Goal: Task Accomplishment & Management: Manage account settings

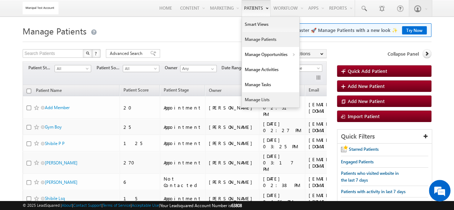
click at [270, 99] on link "Manage Lists" at bounding box center [270, 99] width 57 height 15
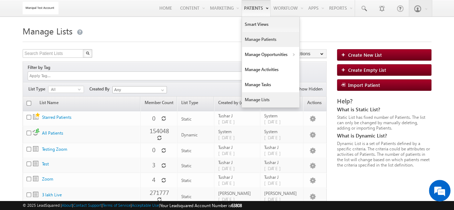
click at [258, 38] on link "Manage Patients" at bounding box center [270, 39] width 57 height 15
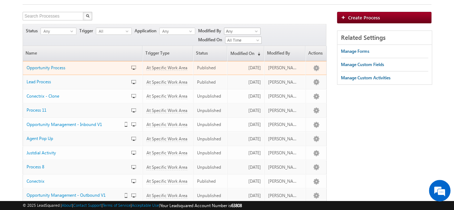
scroll to position [37, 0]
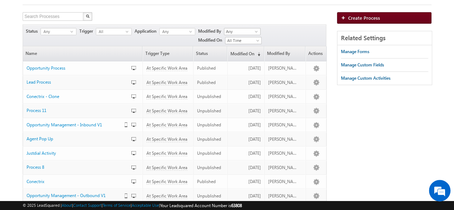
click at [345, 15] on link "Create Process" at bounding box center [384, 17] width 94 height 11
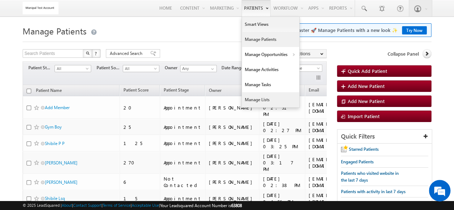
click at [247, 102] on link "Manage Lists" at bounding box center [270, 99] width 57 height 15
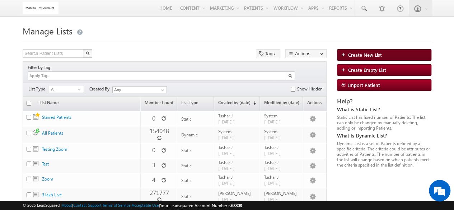
click at [360, 54] on span "Create New List" at bounding box center [365, 55] width 34 height 6
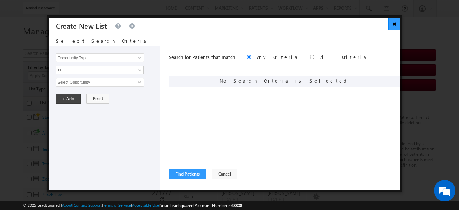
click at [394, 22] on button "×" at bounding box center [395, 24] width 12 height 13
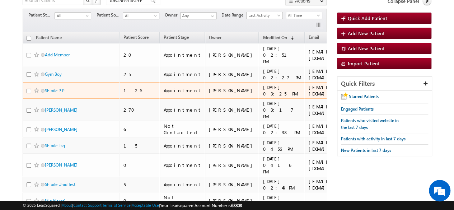
scroll to position [54, 0]
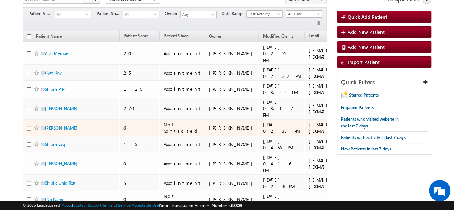
click at [27, 126] on input "checkbox" at bounding box center [29, 128] width 5 height 5
checkbox input "true"
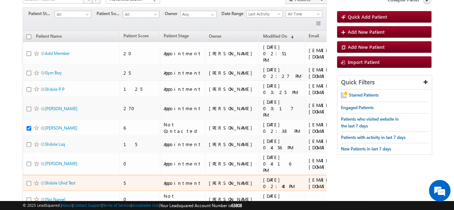
scroll to position [79, 0]
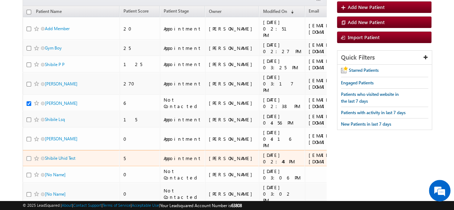
click at [29, 156] on input "checkbox" at bounding box center [29, 158] width 5 height 5
checkbox input "true"
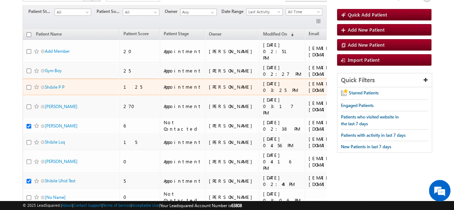
scroll to position [0, 0]
click at [28, 85] on input "checkbox" at bounding box center [29, 87] width 5 height 5
checkbox input "true"
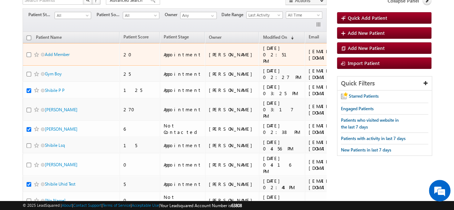
scroll to position [53, 0]
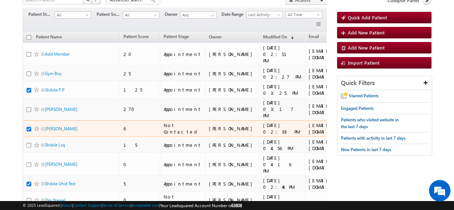
click at [29, 127] on input "checkbox" at bounding box center [29, 129] width 5 height 5
checkbox input "true"
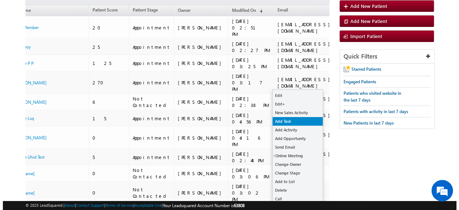
scroll to position [80, 0]
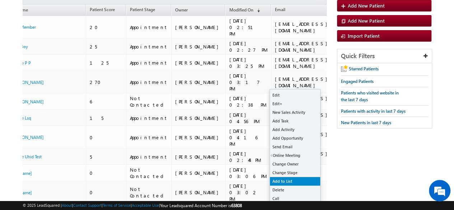
click at [294, 181] on link "Add to List" at bounding box center [295, 181] width 50 height 9
checkbox input "false"
checkbox input "true"
checkbox input "false"
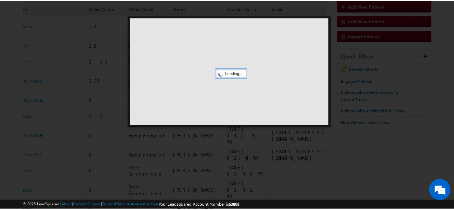
scroll to position [0, 30]
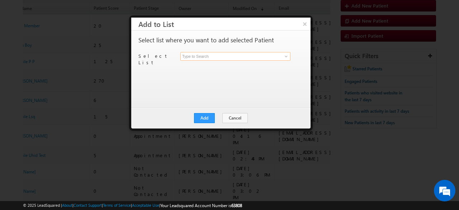
click at [205, 56] on input at bounding box center [236, 56] width 110 height 9
click at [286, 57] on span at bounding box center [287, 56] width 6 height 6
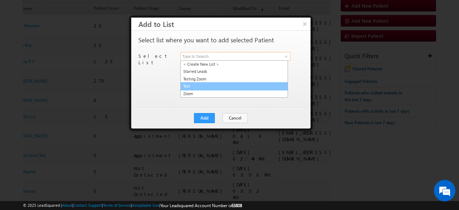
click at [223, 84] on link "Test" at bounding box center [235, 86] width 108 height 8
type input "Test"
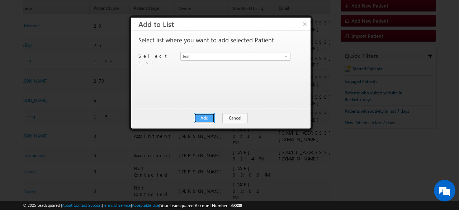
click at [208, 119] on button "Add" at bounding box center [204, 118] width 21 height 10
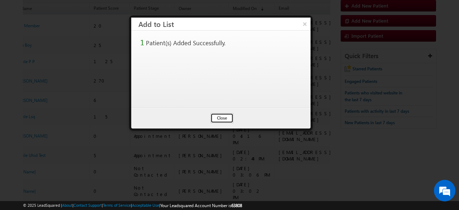
click at [221, 116] on button "Close" at bounding box center [222, 118] width 23 height 10
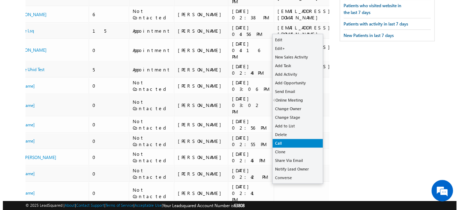
scroll to position [168, 0]
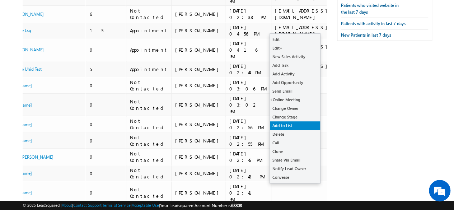
click at [289, 124] on link "Add to List" at bounding box center [295, 125] width 50 height 9
checkbox input "true"
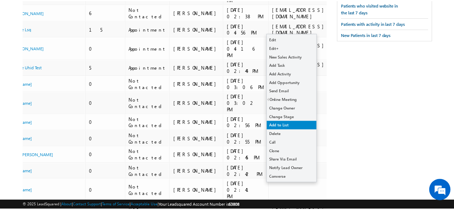
scroll to position [0, 30]
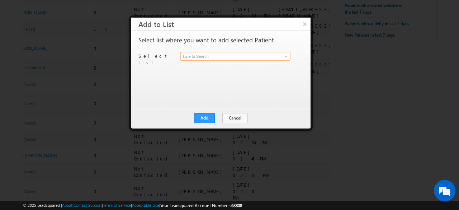
click at [230, 56] on input at bounding box center [236, 56] width 110 height 9
click at [284, 55] on span at bounding box center [287, 56] width 6 height 6
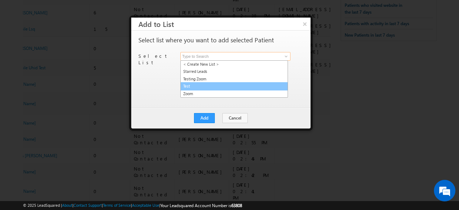
click at [222, 83] on link "Test" at bounding box center [235, 86] width 108 height 8
type input "Test"
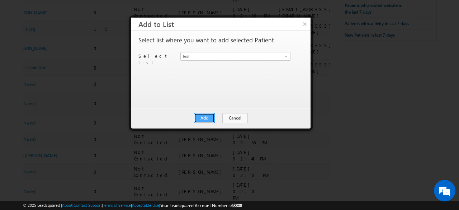
click at [211, 116] on button "Add" at bounding box center [204, 118] width 21 height 10
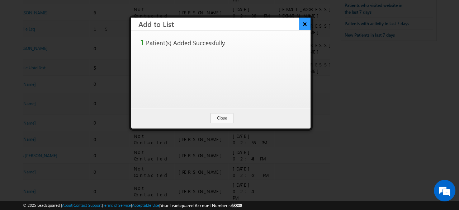
click at [306, 24] on button "×" at bounding box center [305, 24] width 12 height 13
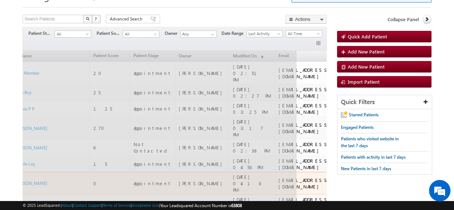
scroll to position [7, 0]
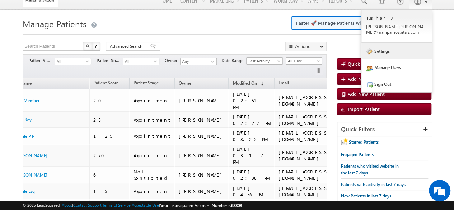
click at [408, 48] on link "Settings" at bounding box center [396, 51] width 70 height 17
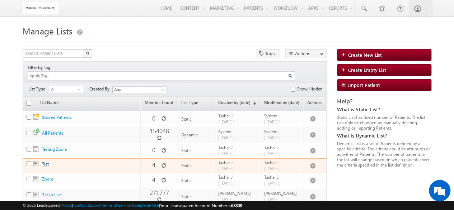
click at [47, 161] on link "Test" at bounding box center [45, 163] width 7 height 5
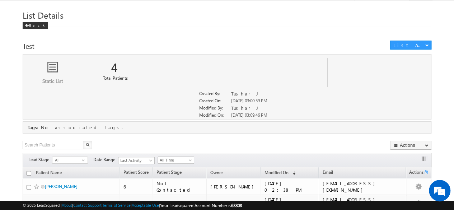
scroll to position [5, 0]
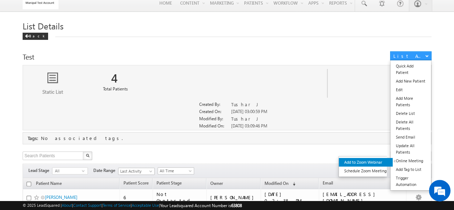
click at [371, 162] on link "Add to Zoom Webinar" at bounding box center [366, 162] width 54 height 9
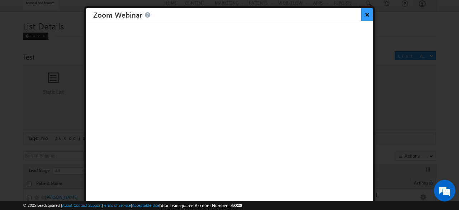
click at [362, 13] on button "×" at bounding box center [367, 14] width 12 height 13
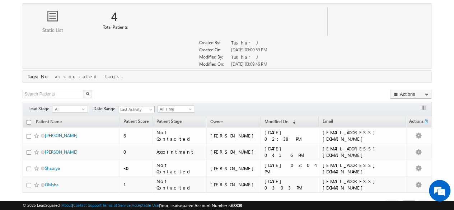
scroll to position [67, 0]
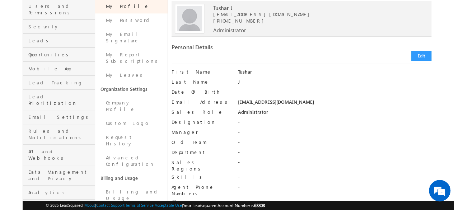
scroll to position [65, 0]
click at [423, 52] on button "Edit" at bounding box center [421, 56] width 20 height 10
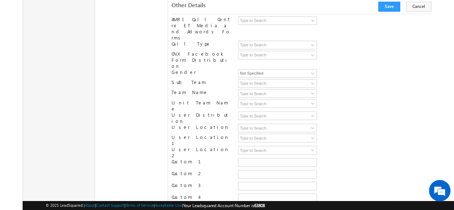
scroll to position [607, 0]
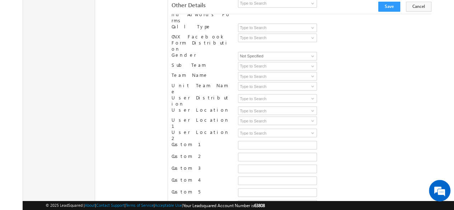
scroll to position [603, 0]
